Goal: Task Accomplishment & Management: Complete application form

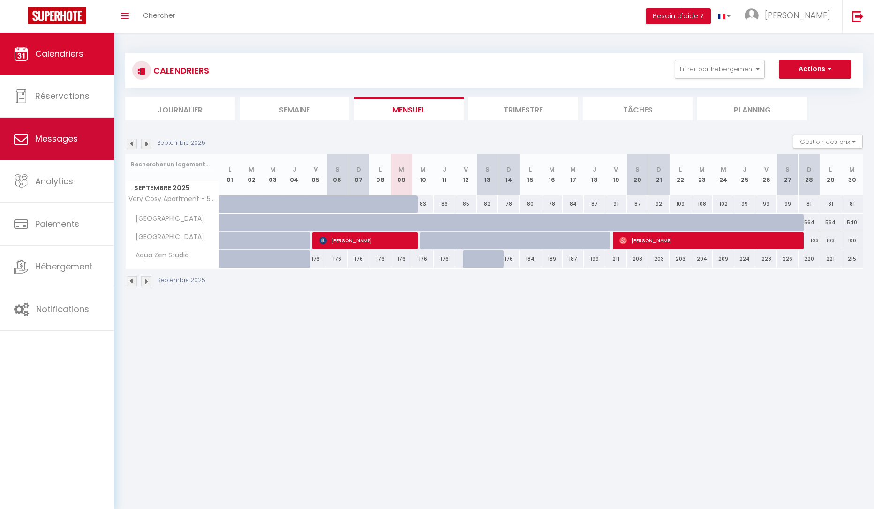
click at [65, 134] on span "Messages" at bounding box center [56, 139] width 43 height 12
select select "message"
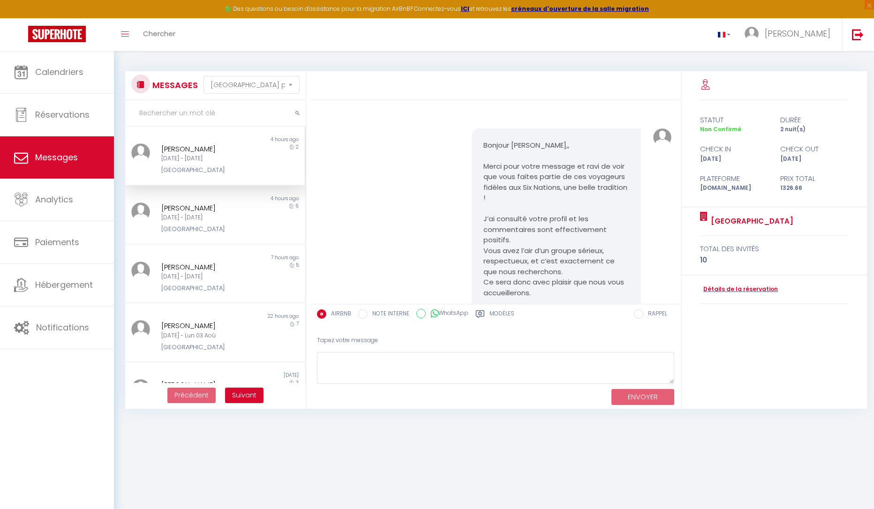
scroll to position [1120, 0]
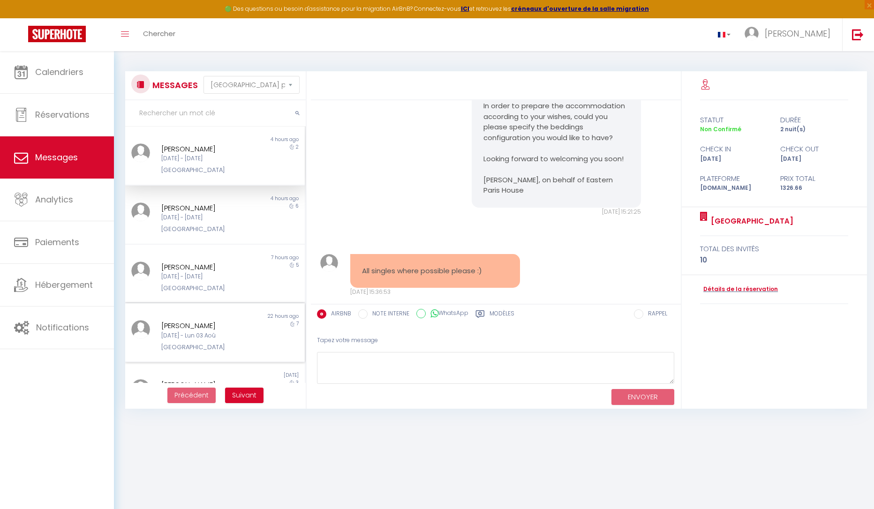
click at [190, 330] on div "[PERSON_NAME]" at bounding box center [207, 325] width 92 height 11
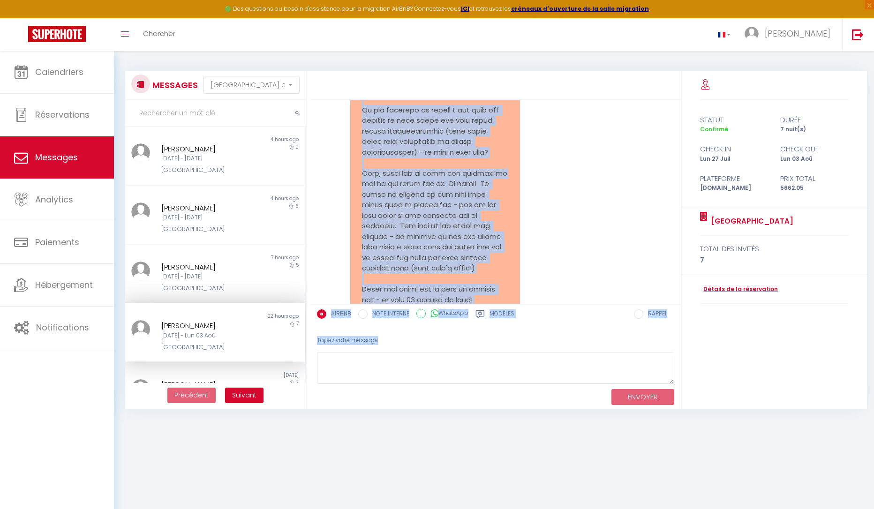
scroll to position [1863, 0]
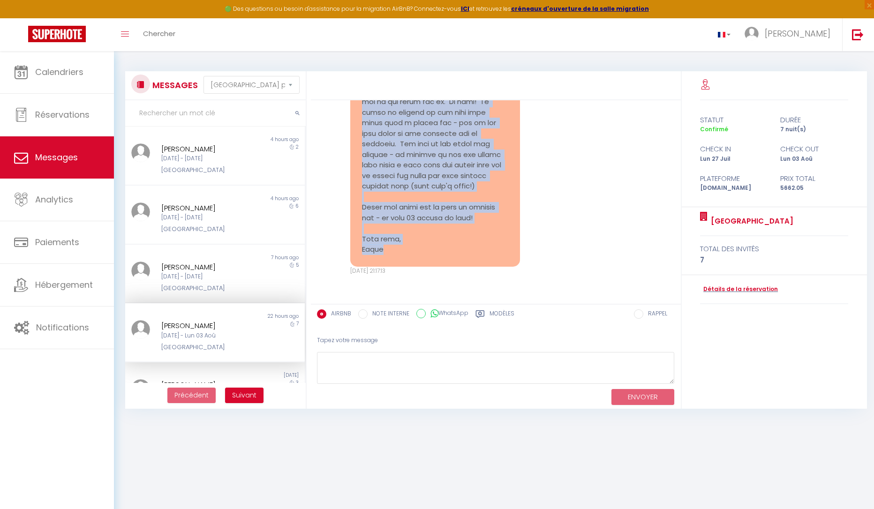
drag, startPoint x: 360, startPoint y: 141, endPoint x: 454, endPoint y: 249, distance: 143.3
click at [454, 249] on div at bounding box center [434, 44] width 169 height 446
copy pre "Hi [PERSON_NAME]! Thank you for such a nice message and for your offer to help …"
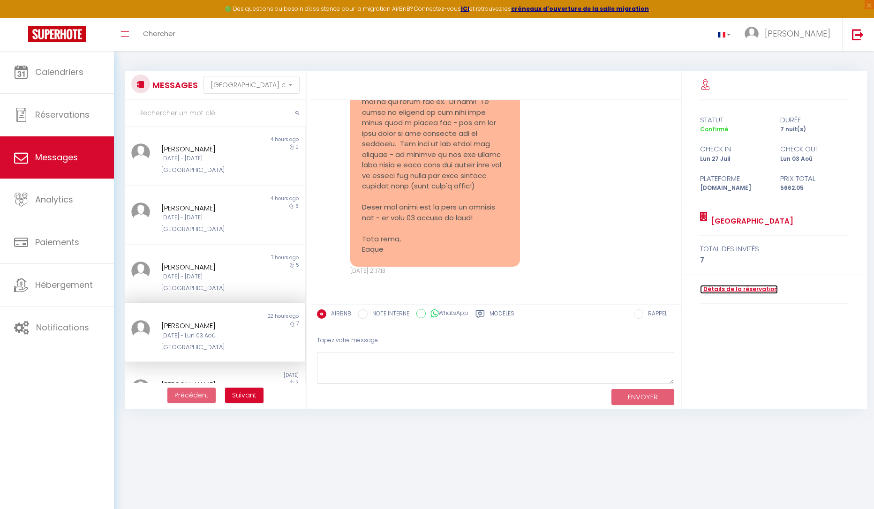
click at [750, 290] on link "Détails de la réservation" at bounding box center [739, 289] width 78 height 9
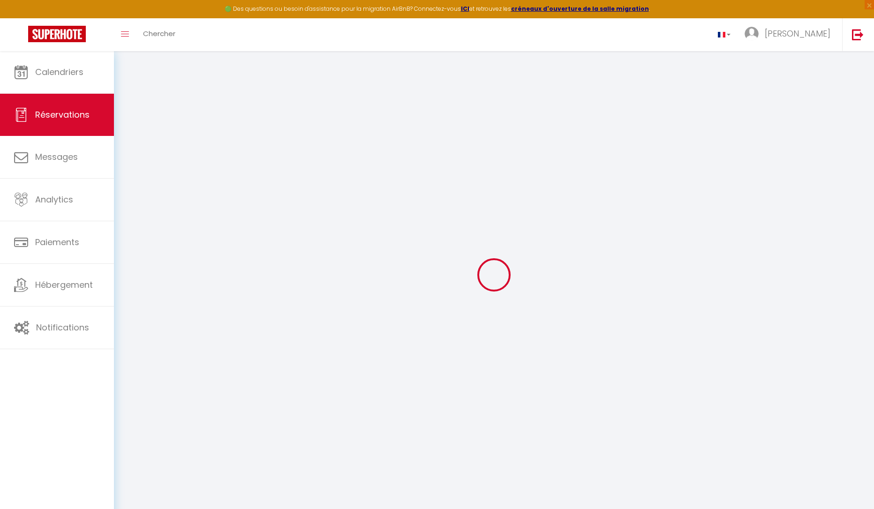
type input "[PERSON_NAME]"
type input "DiRienzo"
type input "[EMAIL_ADDRESS][DOMAIN_NAME]"
type input "[PHONE_NUMBER]"
select select
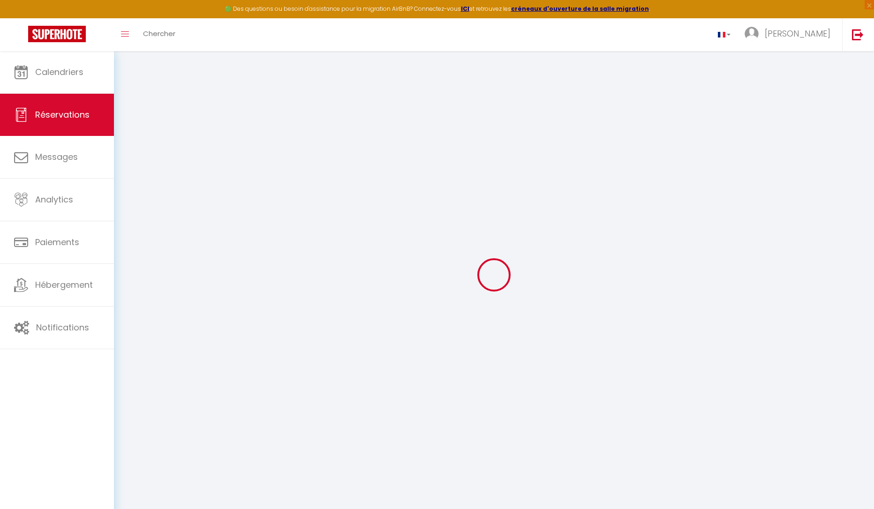
type input "885.4200000000001"
select select "25010"
select select "1"
select select
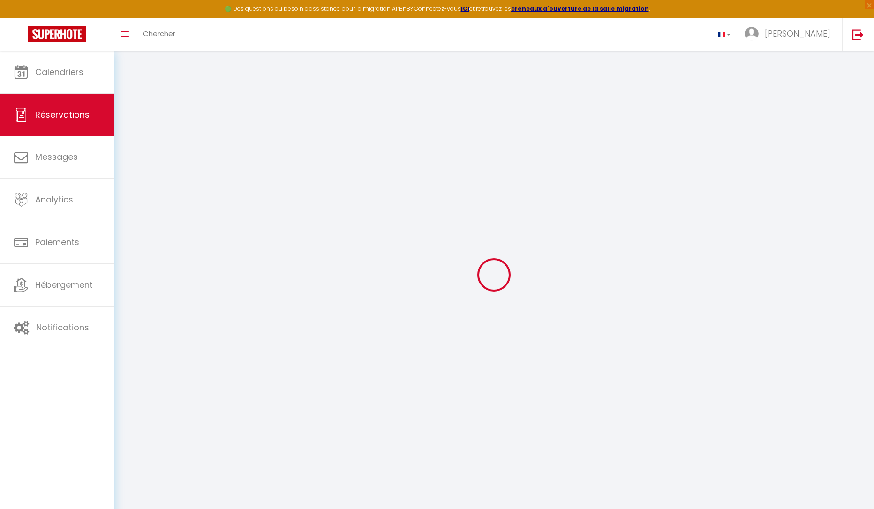
type input "6"
type input "1"
select select "12"
select select
type input "5320"
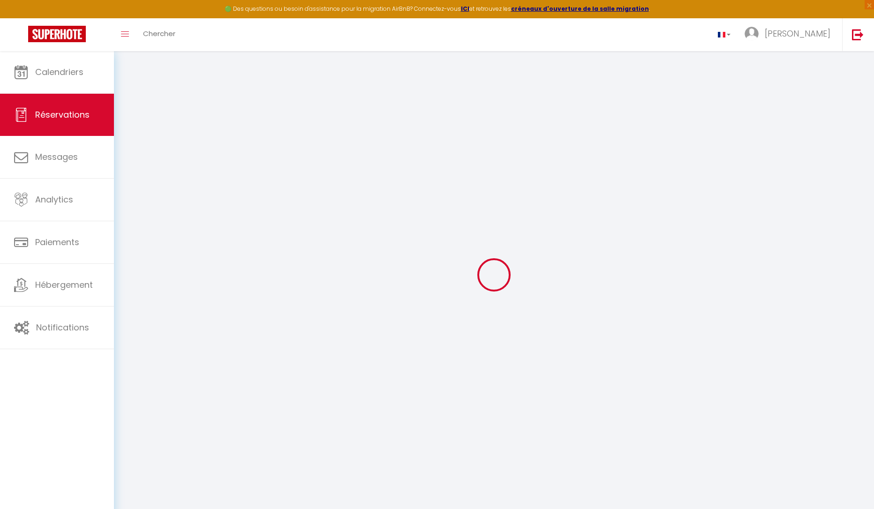
checkbox input "false"
select select "1"
type input "130"
type input "0"
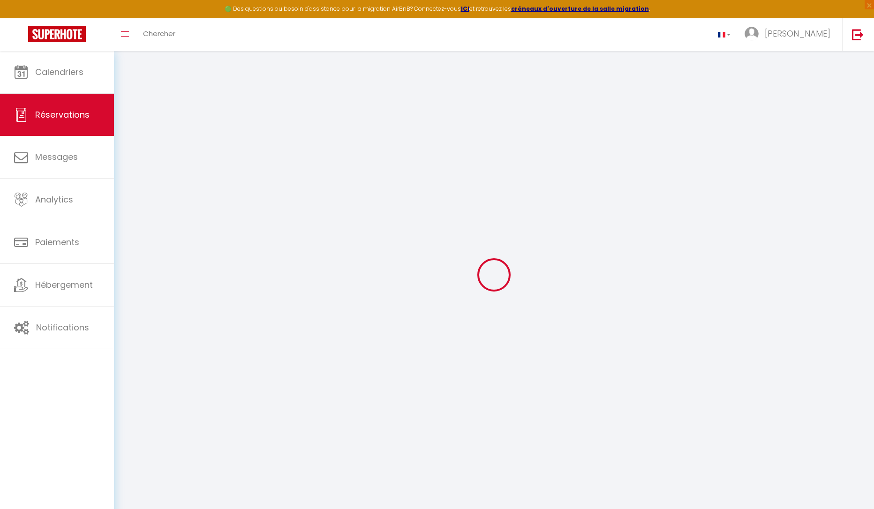
select select
select select "15"
checkbox input "false"
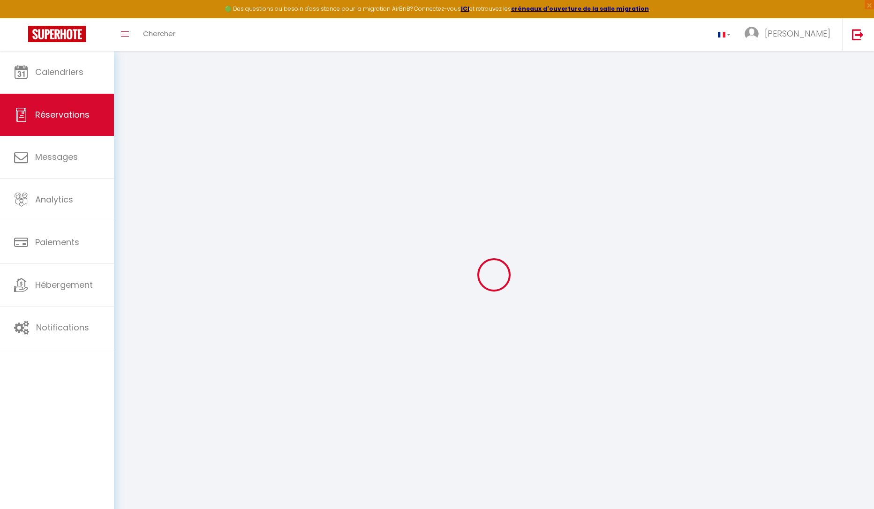
select select
checkbox input "false"
select select
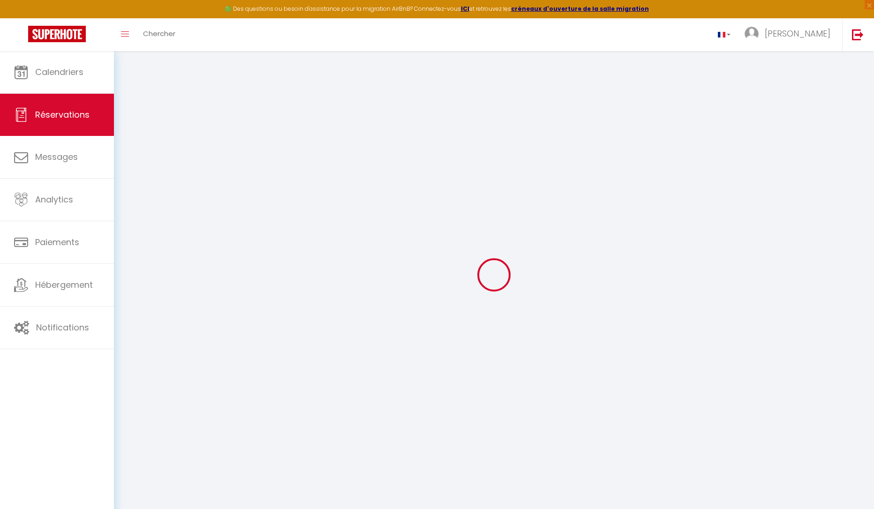
select select
checkbox input "false"
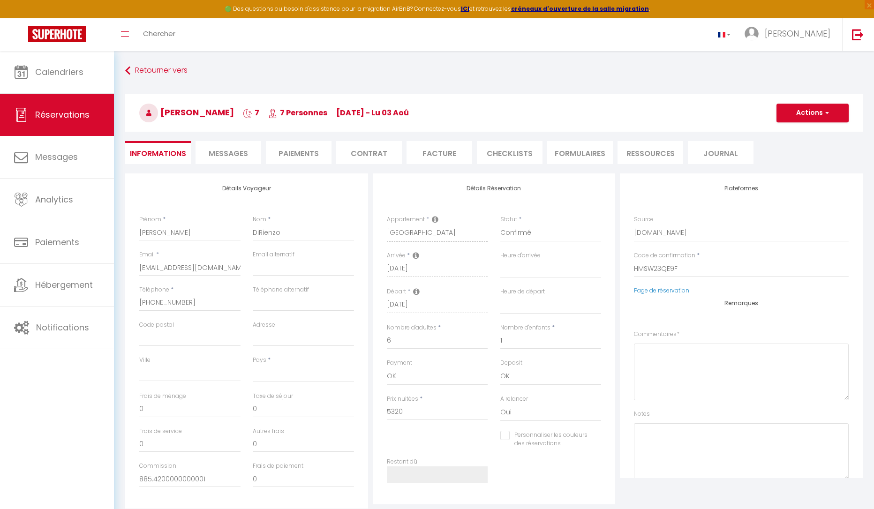
select select
checkbox input "false"
select select
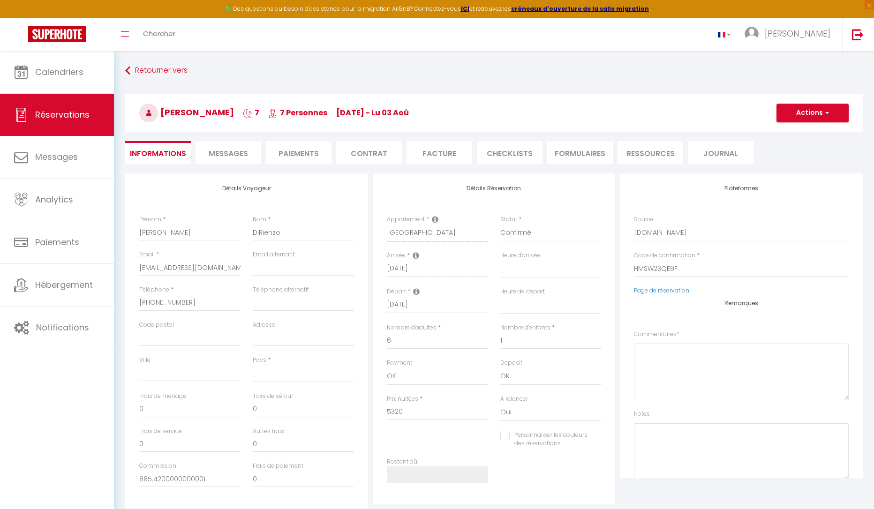
type input "110"
type input "232.05"
select select
checkbox input "false"
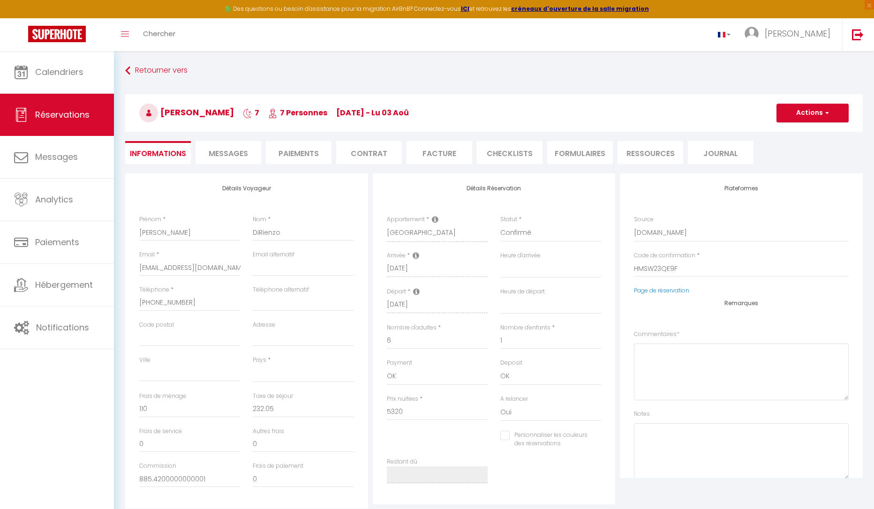
select select
checkbox input "false"
select select
click at [218, 158] on span "Messages" at bounding box center [228, 153] width 39 height 11
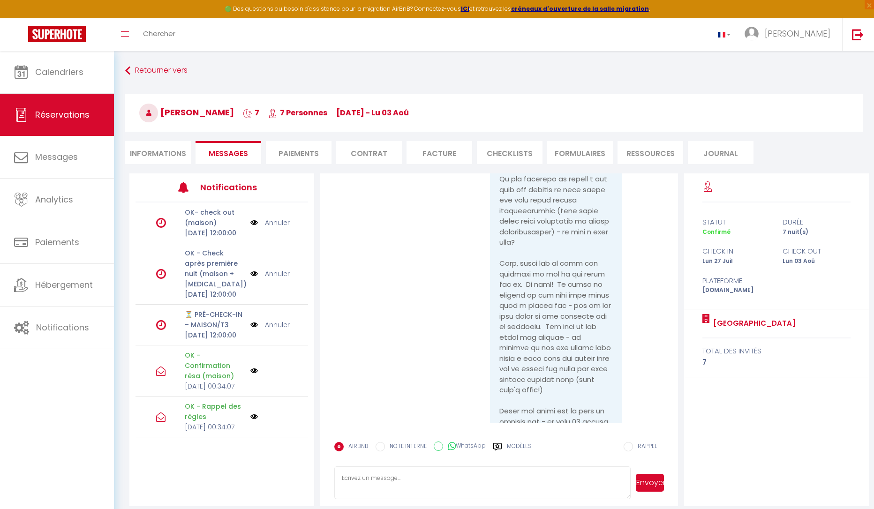
scroll to position [2074, 0]
